Goal: Obtain resource: Obtain resource

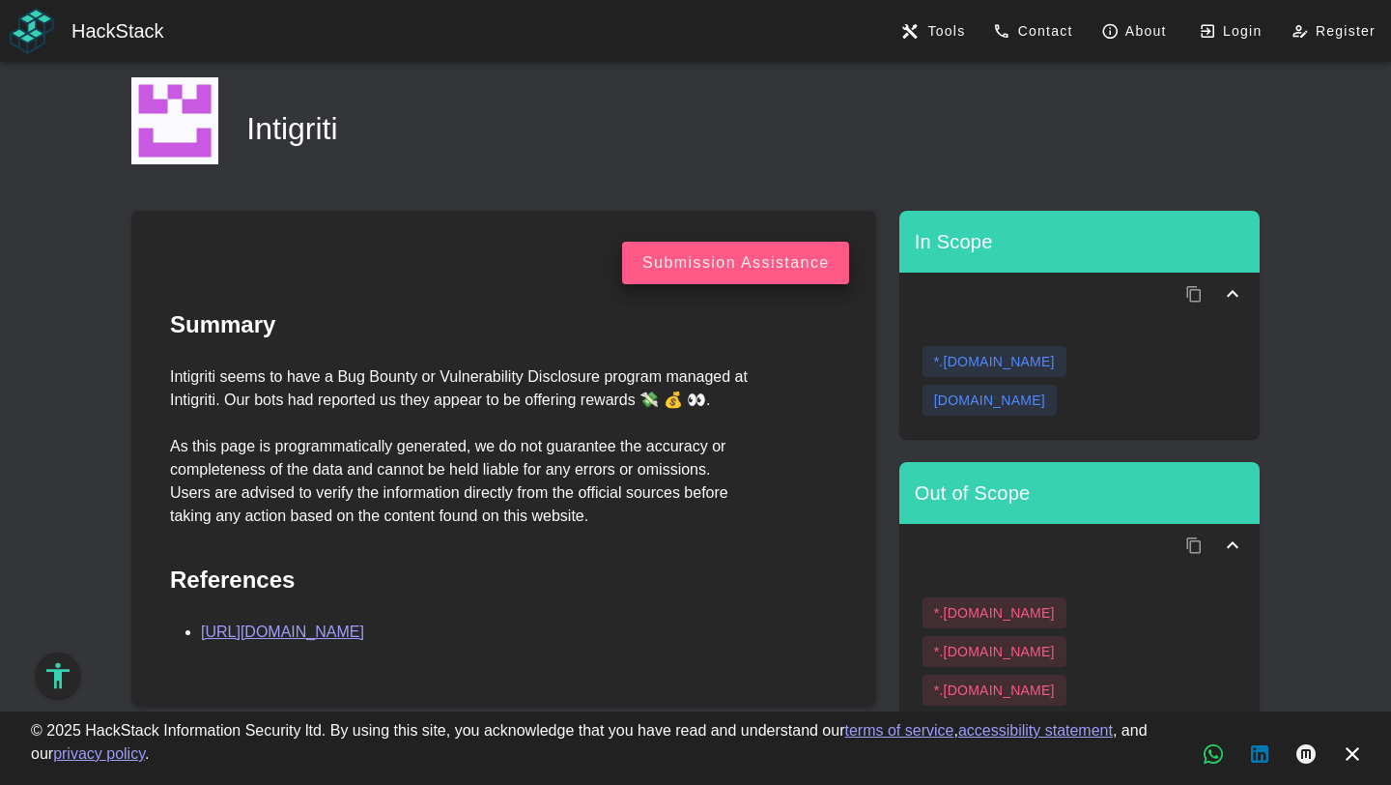
click at [997, 359] on div "*.[DOMAIN_NAME]" at bounding box center [994, 361] width 121 height 19
click at [976, 358] on div "*.[DOMAIN_NAME]" at bounding box center [994, 361] width 121 height 19
drag, startPoint x: 945, startPoint y: 363, endPoint x: 1050, endPoint y: 366, distance: 105.4
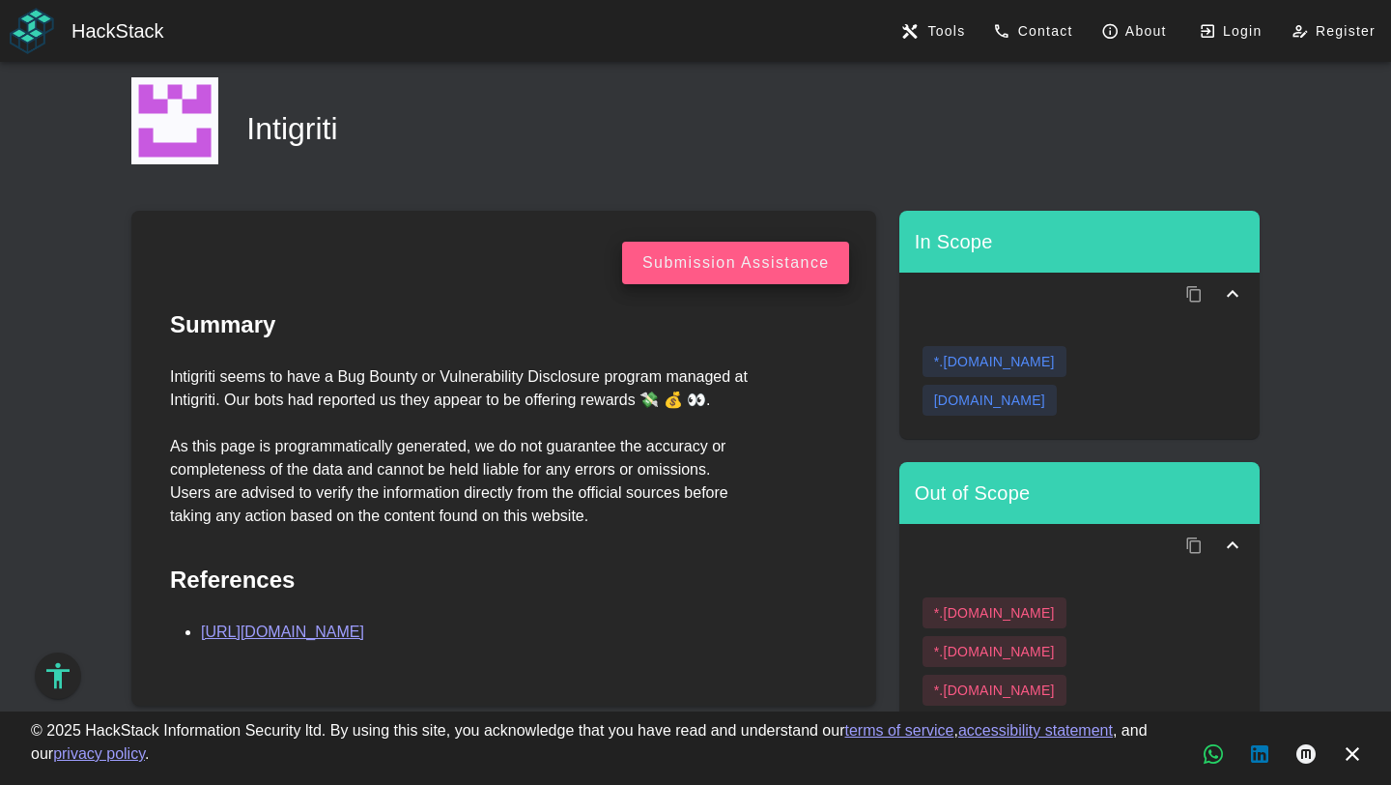
click at [1049, 366] on div "*.[DOMAIN_NAME]" at bounding box center [994, 361] width 121 height 19
copy div "[DOMAIN_NAME]"
click at [968, 399] on div "[DOMAIN_NAME]" at bounding box center [989, 399] width 111 height 19
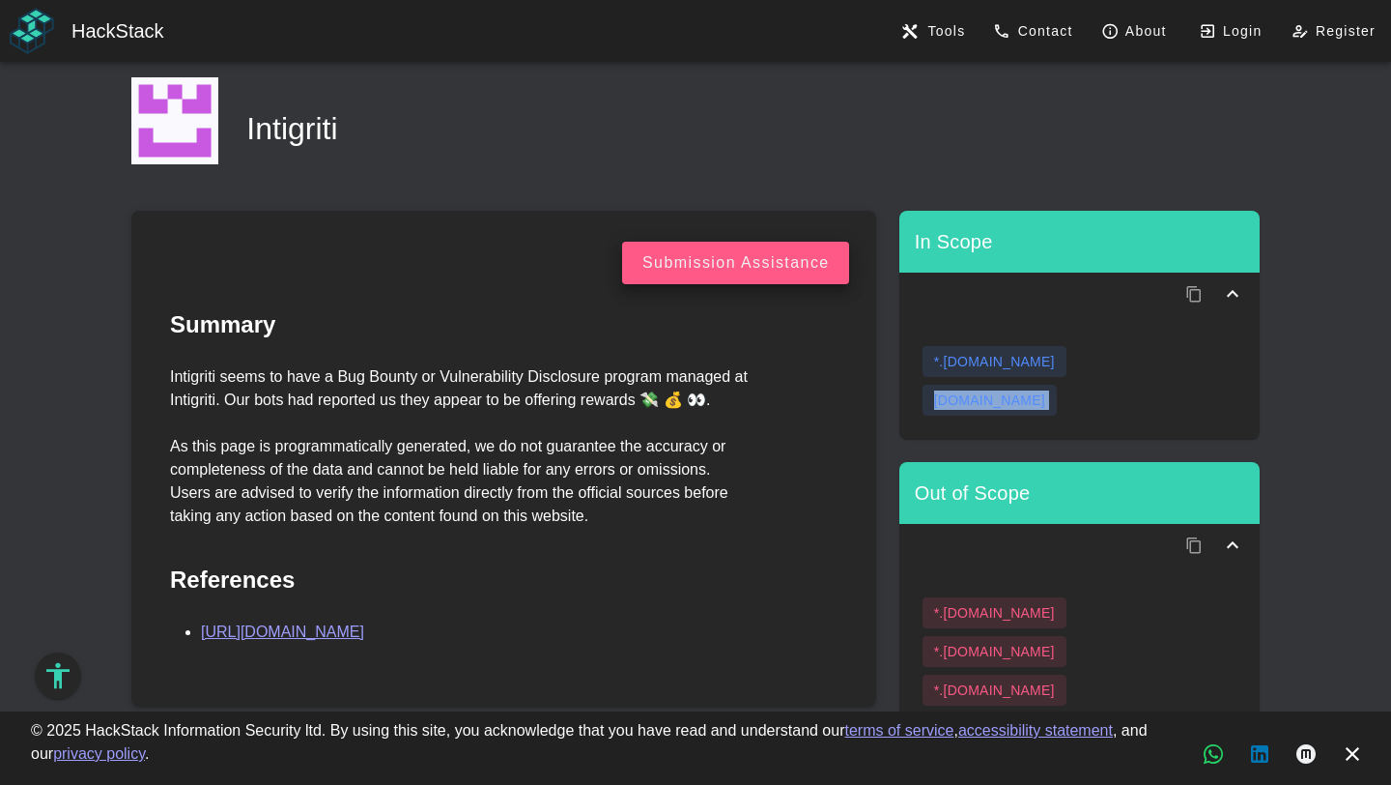
copy div "[DOMAIN_NAME]"
